Goal: Navigation & Orientation: Find specific page/section

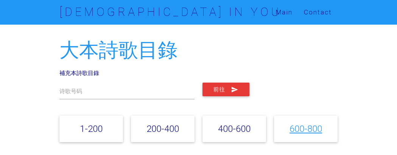
click at [295, 128] on link "600-800" at bounding box center [306, 128] width 33 height 11
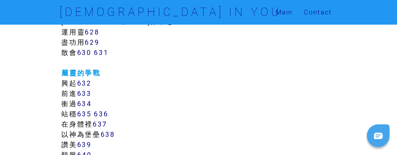
scroll to position [3233, 0]
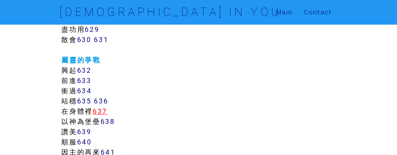
click at [104, 109] on link "637" at bounding box center [100, 111] width 15 height 9
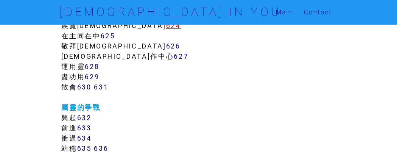
click at [166, 27] on link "624" at bounding box center [173, 25] width 15 height 9
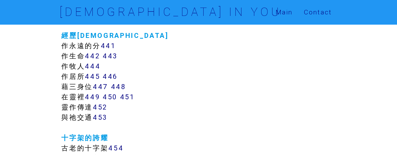
scroll to position [1813, 0]
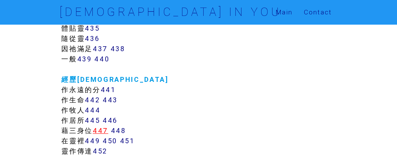
click at [105, 131] on link "447" at bounding box center [101, 130] width 16 height 9
